Goal: Navigation & Orientation: Find specific page/section

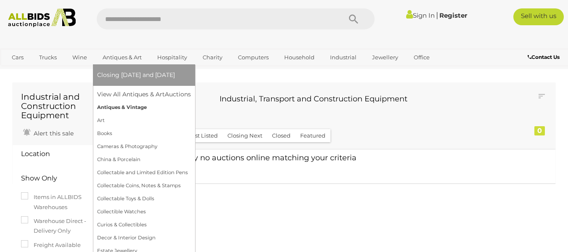
click at [131, 103] on link "Antiques & Vintage" at bounding box center [144, 107] width 94 height 13
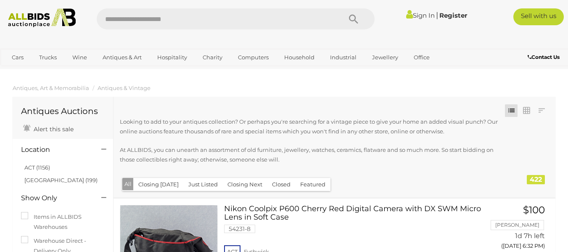
click at [188, 18] on input "text" at bounding box center [215, 18] width 236 height 21
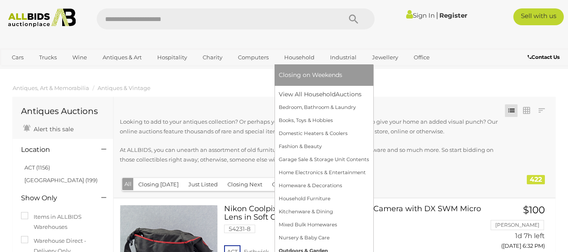
click at [296, 247] on link "Outdoors & Garden" at bounding box center [324, 250] width 90 height 13
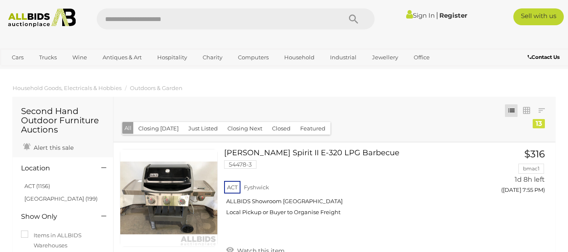
click at [134, 16] on input "text" at bounding box center [215, 18] width 236 height 21
type input "**********"
click at [357, 16] on icon "Search" at bounding box center [353, 19] width 9 height 13
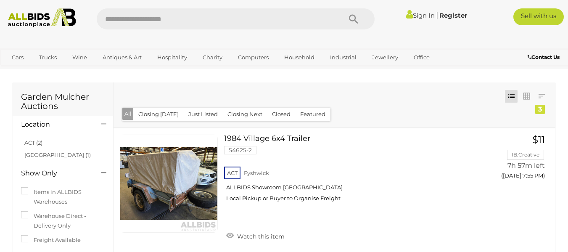
click at [140, 17] on input "text" at bounding box center [215, 18] width 236 height 21
type input "**********"
click at [352, 14] on icon "Search" at bounding box center [353, 19] width 9 height 13
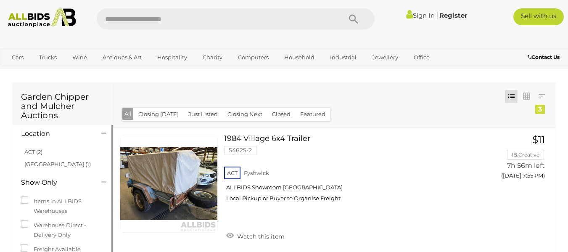
click at [25, 161] on link "NSW (1)" at bounding box center [57, 164] width 66 height 7
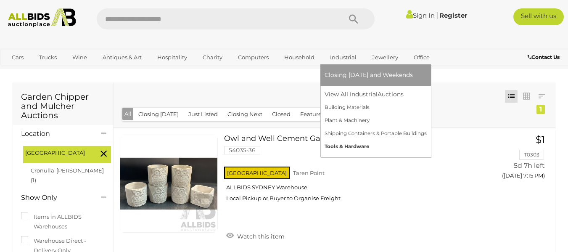
click at [341, 143] on link "Tools & Hardware" at bounding box center [376, 146] width 102 height 13
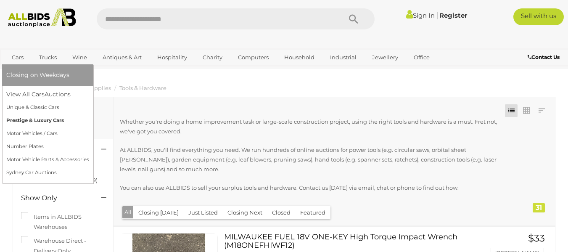
click at [20, 120] on link "Prestige & Luxury Cars" at bounding box center [47, 120] width 83 height 13
